Goal: Task Accomplishment & Management: Use online tool/utility

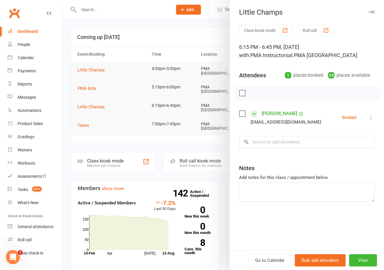
click at [84, 70] on div at bounding box center [222, 135] width 321 height 270
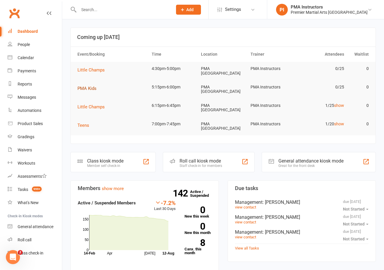
click at [86, 86] on span "PMA Kids" at bounding box center [86, 88] width 19 height 5
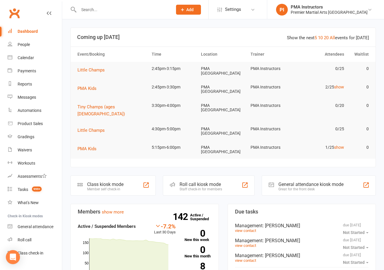
click at [84, 81] on td "PMA Kids" at bounding box center [112, 88] width 74 height 16
click at [85, 86] on span "PMA Kids" at bounding box center [86, 88] width 19 height 5
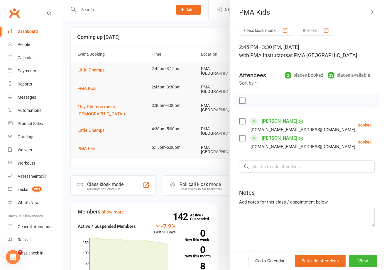
drag, startPoint x: 260, startPoint y: 177, endPoint x: 259, endPoint y: 170, distance: 6.8
click at [260, 176] on div "Class kiosk mode Roll call 2:45 PM - 3:30 PM, Wednesday, August, 13, 2025 with …" at bounding box center [306, 140] width 154 height 231
click at [259, 170] on input "search" at bounding box center [306, 167] width 135 height 12
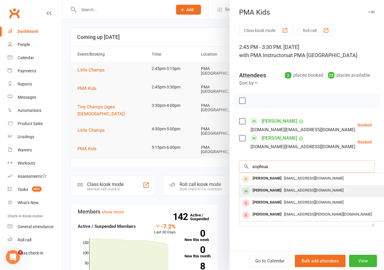
type input "sophiua"
click at [262, 187] on div "Sophia Sheffey" at bounding box center [267, 190] width 34 height 8
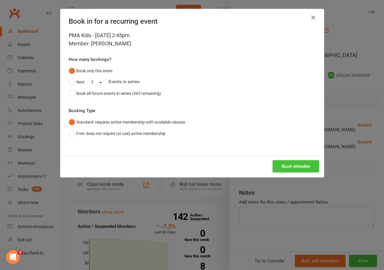
click at [279, 162] on button "Book attendee" at bounding box center [295, 166] width 47 height 12
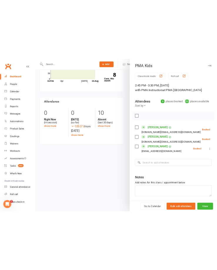
scroll to position [239, 0]
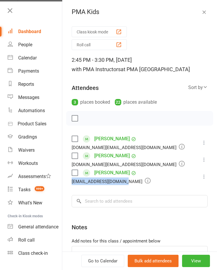
drag, startPoint x: 124, startPoint y: 182, endPoint x: 71, endPoint y: 184, distance: 52.8
click at [71, 184] on div "Class kiosk mode Roll call 2:45 PM - 3:30 PM, Wednesday, August, 13, 2025 with …" at bounding box center [139, 159] width 154 height 270
copy div "Katysheffey28@gmail.com"
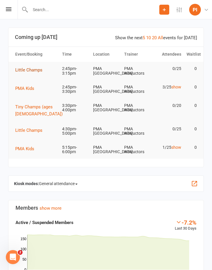
click at [32, 69] on span "Little Champs" at bounding box center [28, 69] width 27 height 5
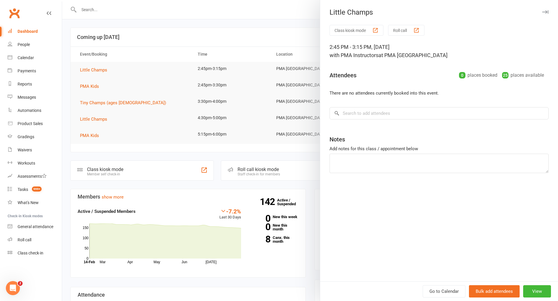
drag, startPoint x: 371, startPoint y: 122, endPoint x: 371, endPoint y: 111, distance: 11.4
click at [212, 121] on div "Class kiosk mode Roll call 2:45 PM - 3:15 PM, Wednesday, August, 13, 2025 with …" at bounding box center [439, 153] width 238 height 257
click at [212, 111] on input "search" at bounding box center [439, 113] width 219 height 12
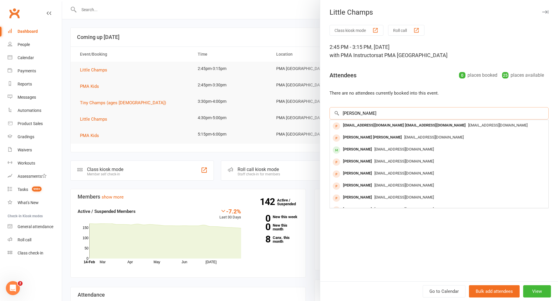
type input "Cole"
drag, startPoint x: 371, startPoint y: 111, endPoint x: 355, endPoint y: 151, distance: 43.0
click at [212, 151] on div "Cole Stewart" at bounding box center [358, 149] width 34 height 8
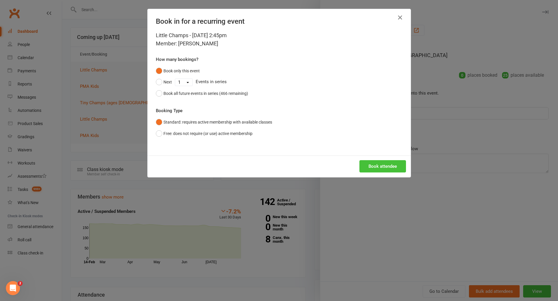
click at [212, 166] on button "Book attendee" at bounding box center [383, 166] width 47 height 12
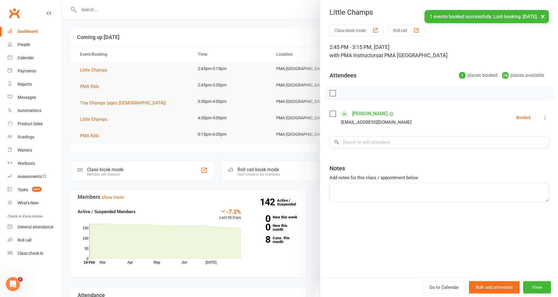
click at [212, 120] on icon at bounding box center [545, 118] width 6 height 6
click at [212, 152] on link "Check in" at bounding box center [517, 153] width 63 height 12
